Goal: Transaction & Acquisition: Purchase product/service

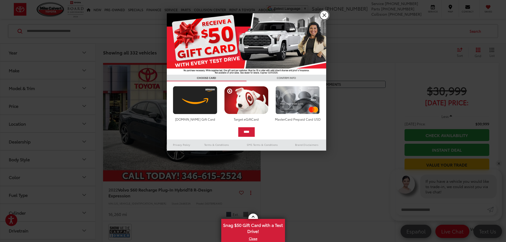
click at [326, 16] on link "X" at bounding box center [324, 15] width 9 height 9
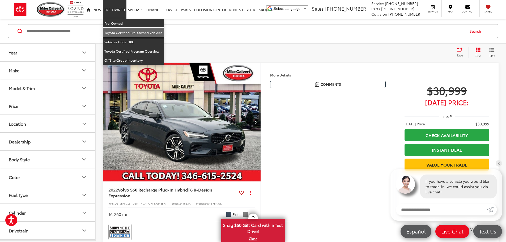
click at [114, 36] on link "Toyota Certified Pre-Owned Vehicles" at bounding box center [133, 32] width 61 height 9
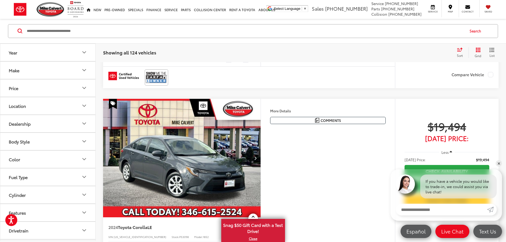
scroll to position [186, 0]
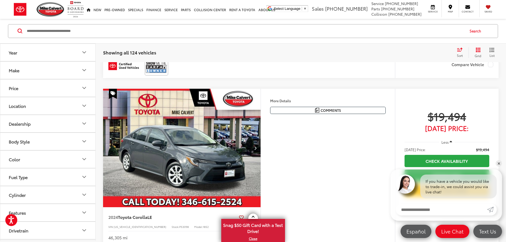
click at [71, 69] on button "Make" at bounding box center [48, 70] width 96 height 17
click at [72, 69] on button "Make" at bounding box center [48, 70] width 96 height 17
click at [76, 54] on button "Year" at bounding box center [48, 52] width 96 height 17
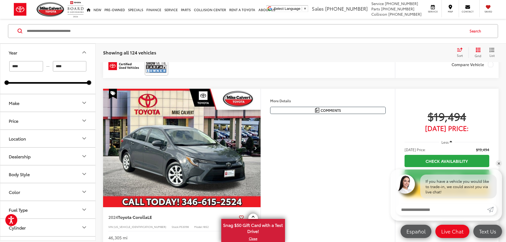
click at [78, 55] on button "Year" at bounding box center [48, 52] width 96 height 17
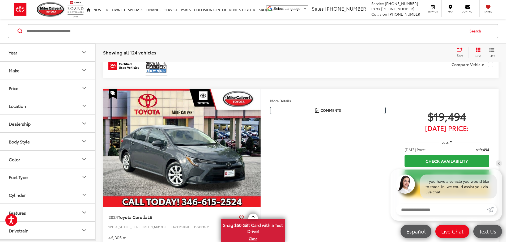
click at [64, 143] on button "Body Style" at bounding box center [48, 141] width 96 height 17
click at [65, 138] on button "Body Style" at bounding box center [48, 141] width 96 height 17
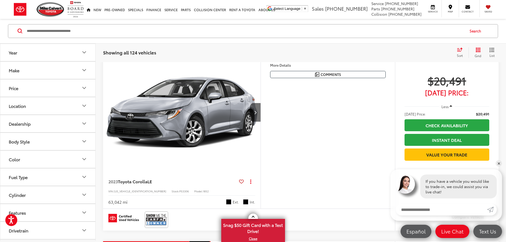
scroll to position [558, 0]
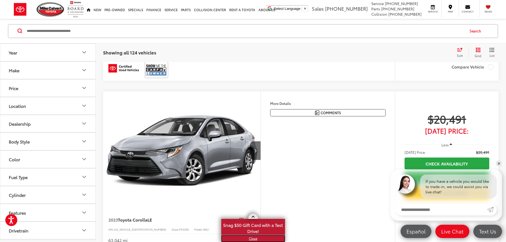
click at [249, 239] on link "X" at bounding box center [253, 239] width 63 height 6
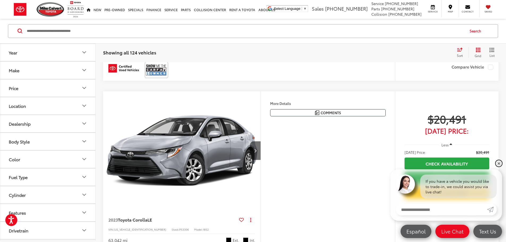
click at [498, 164] on link "✕" at bounding box center [499, 163] width 6 height 6
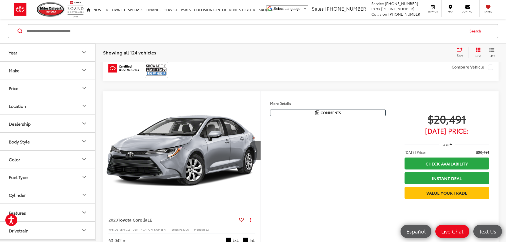
scroll to position [584, 0]
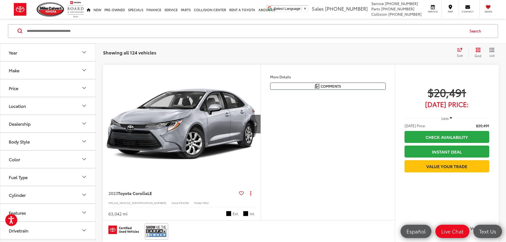
click at [121, 28] on input "Search by Make, Model, or Keyword" at bounding box center [245, 31] width 438 height 13
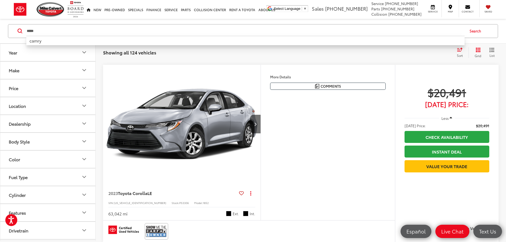
type input "*****"
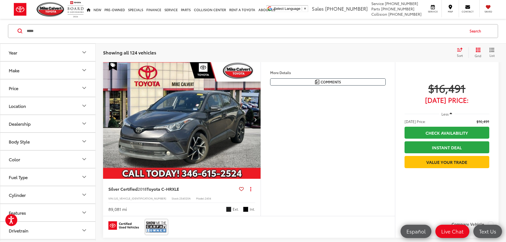
scroll to position [24, 0]
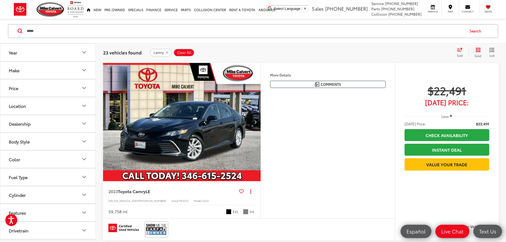
click at [493, 52] on icon "List View" at bounding box center [491, 50] width 5 height 5
drag, startPoint x: 493, startPoint y: 51, endPoint x: 487, endPoint y: 48, distance: 6.9
click at [492, 51] on icon "List View" at bounding box center [491, 50] width 5 height 5
click at [477, 49] on icon "Grid View" at bounding box center [478, 50] width 5 height 5
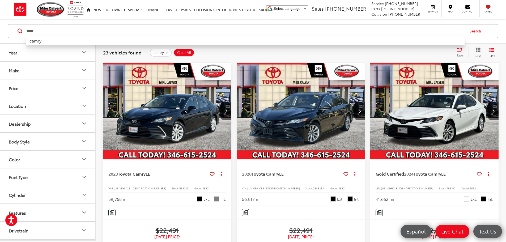
drag, startPoint x: 78, startPoint y: 33, endPoint x: 0, endPoint y: 33, distance: 77.8
click at [0, 33] on div "***** ***** camry Search" at bounding box center [253, 31] width 506 height 25
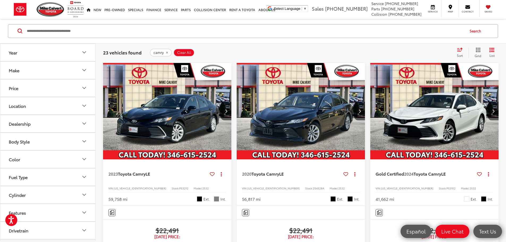
click at [479, 32] on button "Search" at bounding box center [476, 30] width 24 height 13
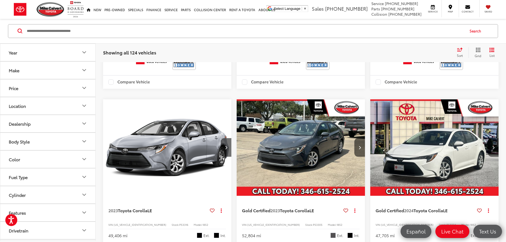
scroll to position [847, 0]
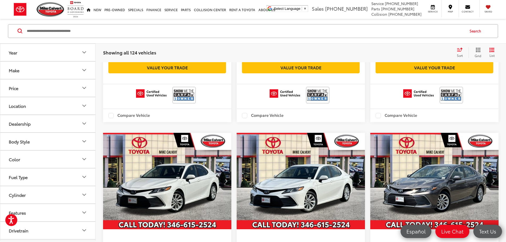
scroll to position [2902, 0]
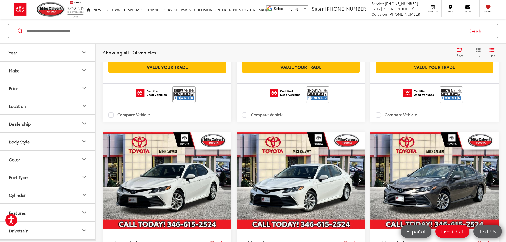
drag, startPoint x: 62, startPoint y: 197, endPoint x: 62, endPoint y: 194, distance: 2.9
click at [62, 196] on button "Cylinder" at bounding box center [48, 194] width 96 height 17
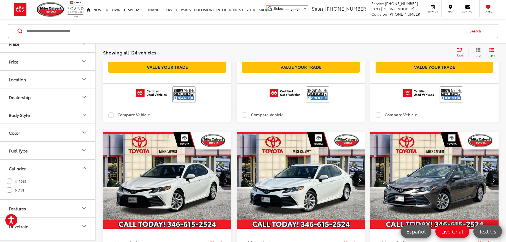
click at [9, 190] on label "6 (19)" at bounding box center [15, 190] width 17 height 9
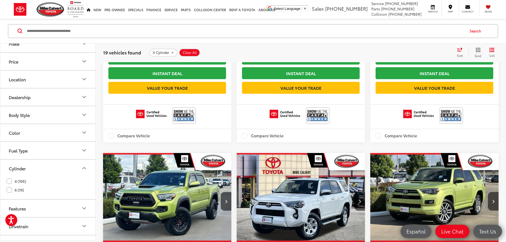
scroll to position [1113, 0]
click at [9, 191] on label "6 (19)" at bounding box center [15, 190] width 17 height 9
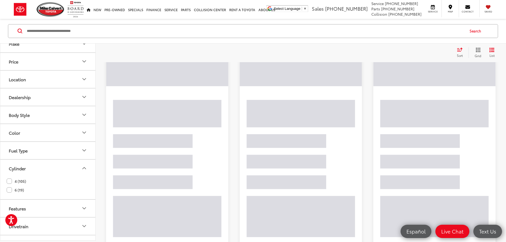
scroll to position [24, 0]
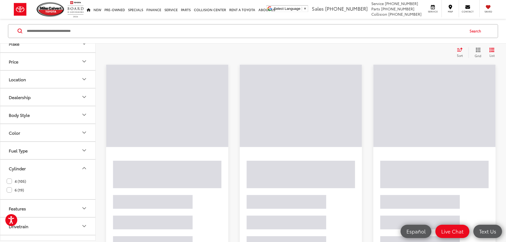
click at [66, 150] on button "Fuel Type" at bounding box center [48, 150] width 96 height 17
click at [51, 147] on button "Fuel Type" at bounding box center [48, 150] width 96 height 17
click at [60, 113] on button "Body Style" at bounding box center [48, 114] width 96 height 17
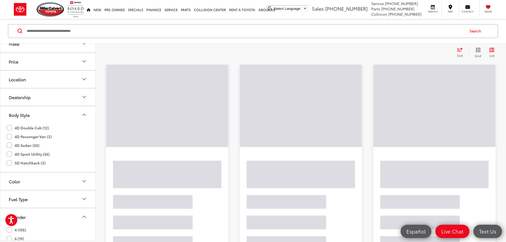
click at [60, 113] on button "Body Style" at bounding box center [48, 114] width 96 height 17
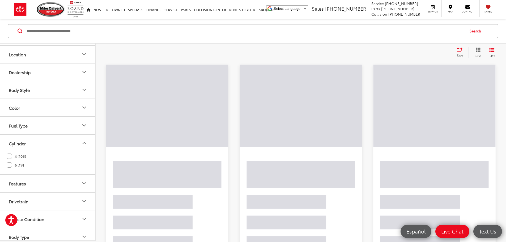
scroll to position [92, 0]
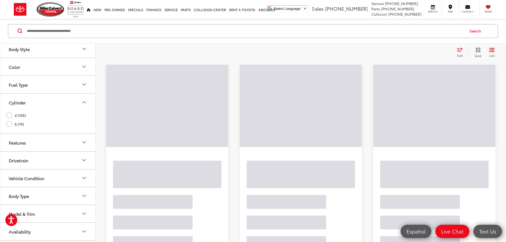
click at [48, 160] on button "Drivetrain" at bounding box center [48, 160] width 96 height 17
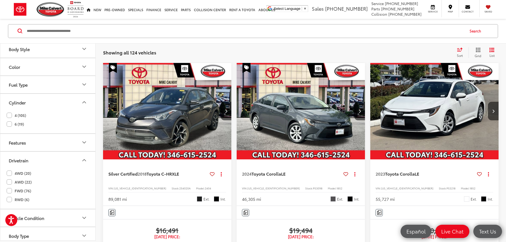
click at [59, 159] on button "Drivetrain" at bounding box center [48, 160] width 96 height 17
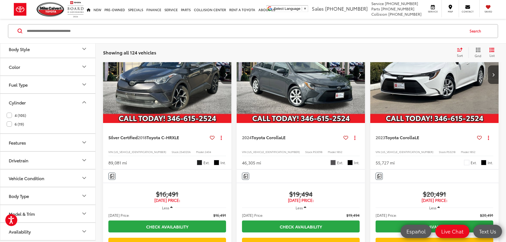
scroll to position [77, 0]
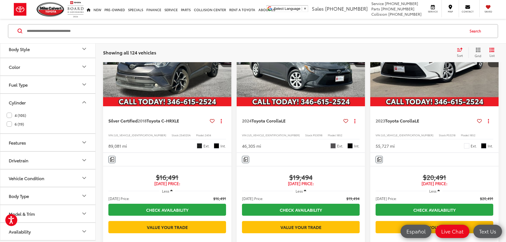
click at [63, 213] on button "Model & Trim" at bounding box center [48, 213] width 96 height 17
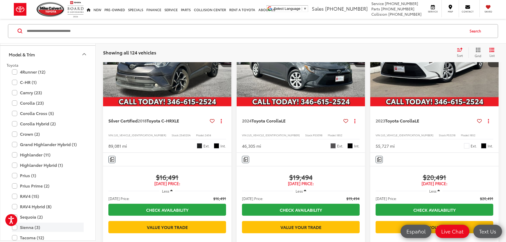
scroll to position [278, 0]
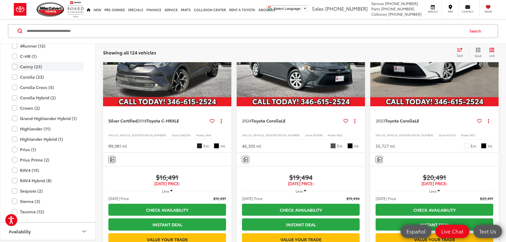
click at [26, 68] on label "Camry (23)" at bounding box center [48, 66] width 72 height 9
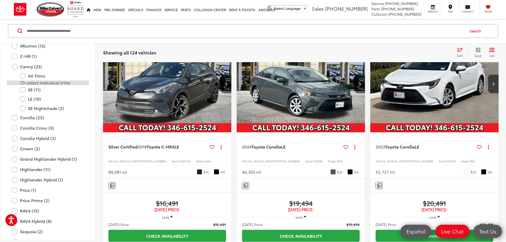
scroll to position [24, 0]
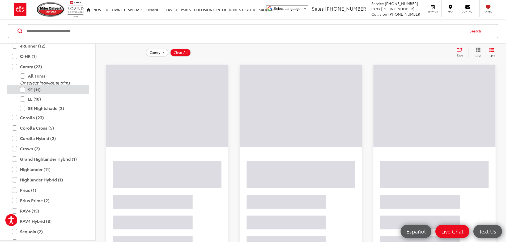
click at [52, 92] on label "SE (11)" at bounding box center [52, 89] width 64 height 9
